Goal: Find specific page/section: Find specific page/section

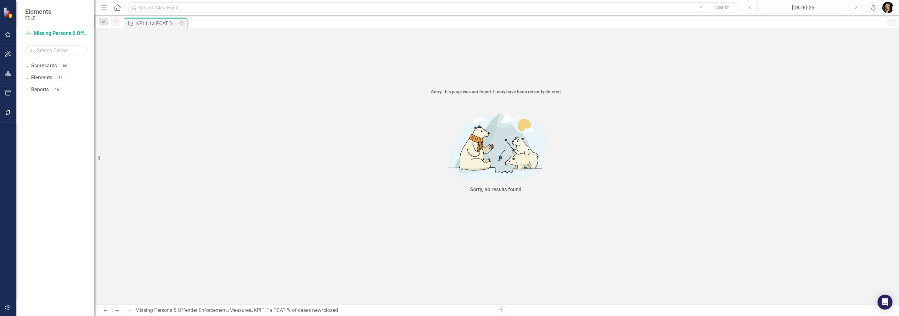
click at [148, 24] on div "KPI 1.1a PCAT % of cases new/closed" at bounding box center [157, 24] width 42 height 8
click at [27, 66] on icon "Dropdown" at bounding box center [27, 66] width 4 height 3
click at [31, 101] on icon "Dropdown" at bounding box center [30, 101] width 5 height 4
click at [38, 151] on icon "Dropdown" at bounding box center [37, 149] width 5 height 4
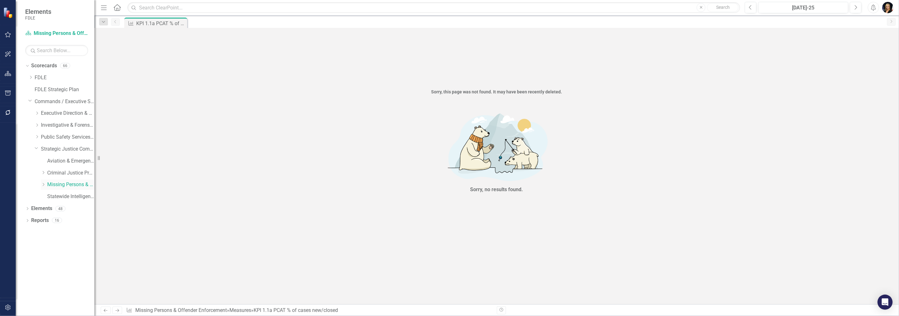
click at [43, 186] on icon "Dropdown" at bounding box center [43, 185] width 5 height 4
click at [54, 187] on link "Missing Persons & Offender Enforcement" at bounding box center [70, 184] width 47 height 7
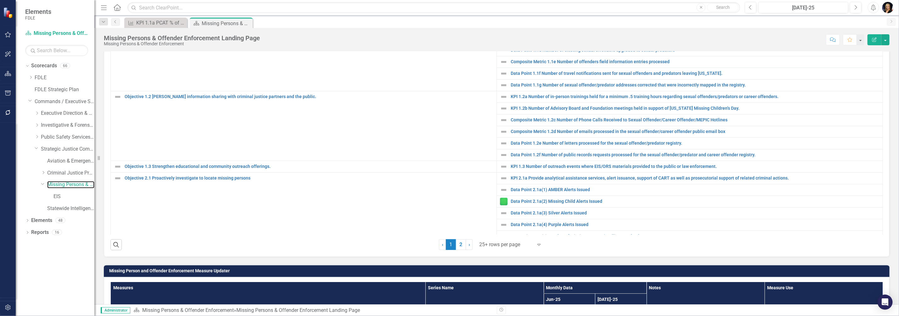
scroll to position [180, 0]
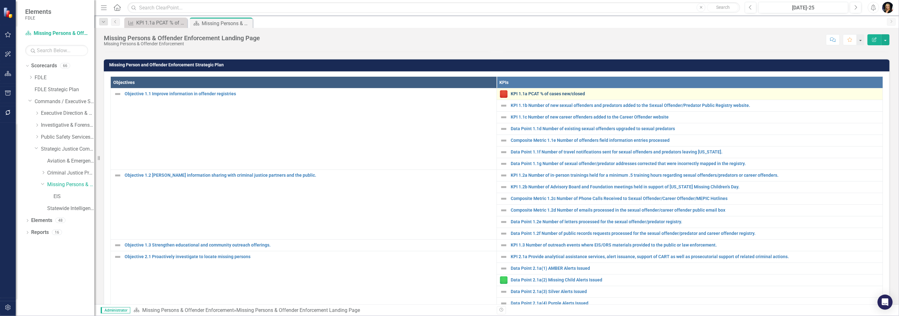
click at [550, 96] on link "KPI 1.1a PCAT % of cases new/closed" at bounding box center [695, 94] width 369 height 5
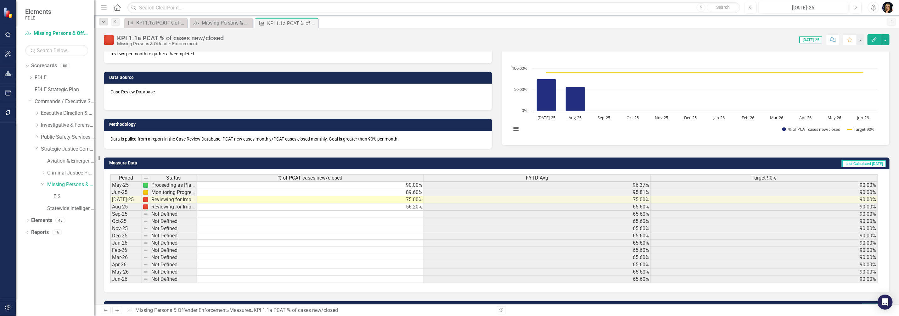
scroll to position [98, 0]
